Goal: Check status: Check status

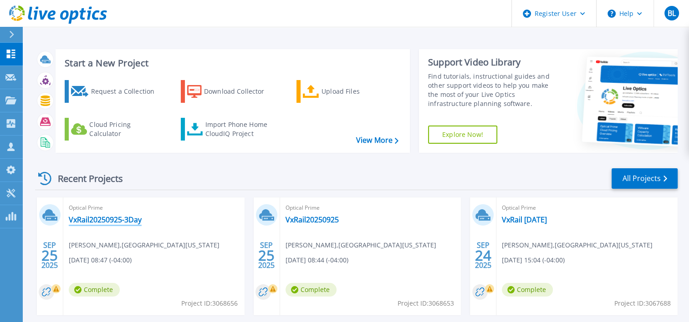
click at [132, 220] on link "VxRail20250925-3Day" at bounding box center [105, 219] width 73 height 9
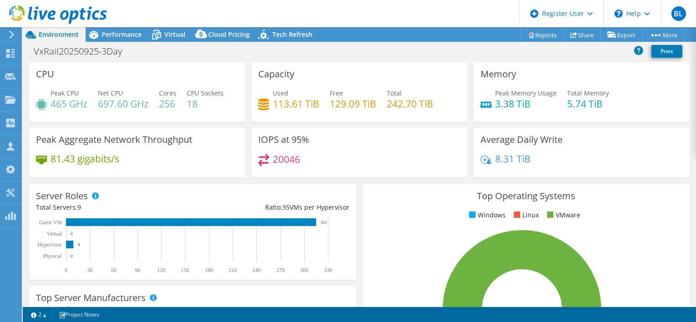
select select "USD"
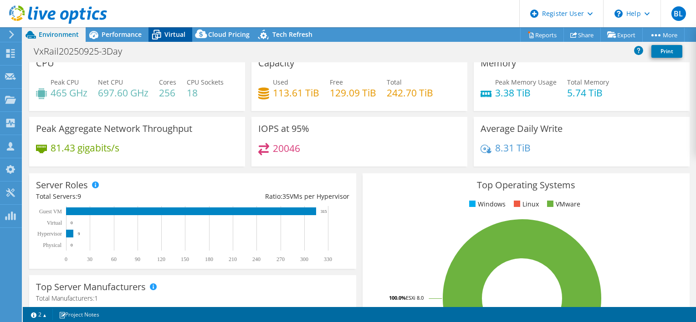
click at [169, 32] on span "Virtual" at bounding box center [174, 34] width 21 height 9
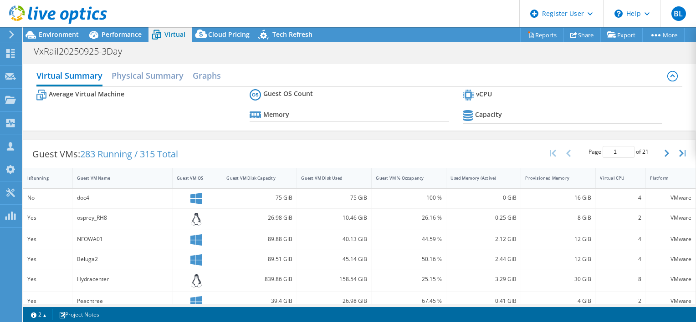
scroll to position [77, 0]
click at [190, 177] on div "Guest VM OS" at bounding box center [192, 178] width 30 height 6
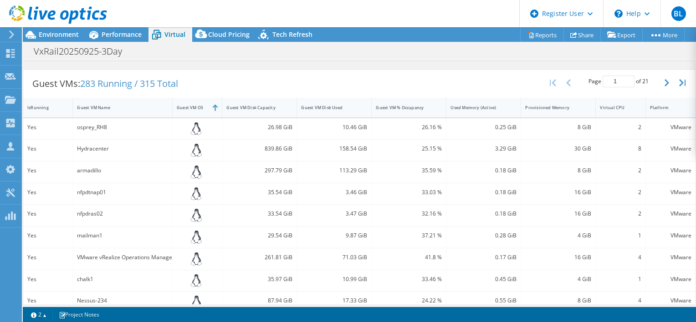
scroll to position [172, 0]
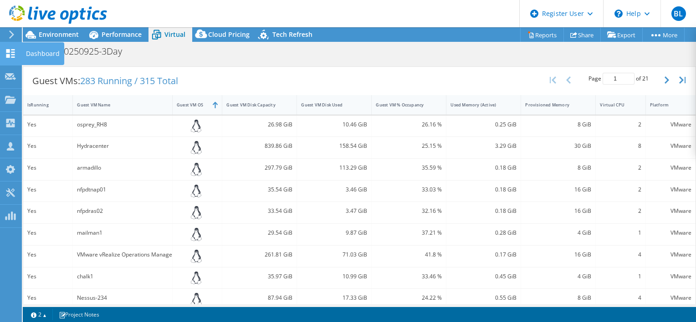
click at [9, 50] on use at bounding box center [10, 53] width 9 height 9
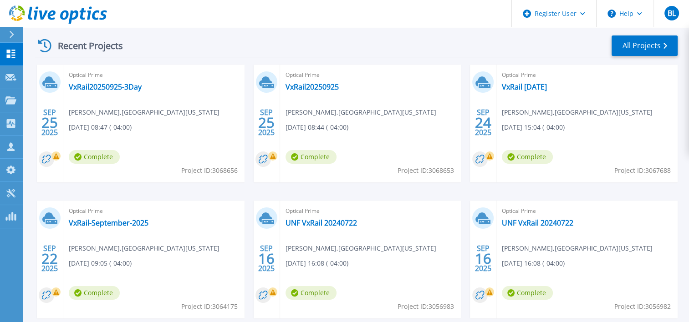
scroll to position [139, 0]
